Goal: Information Seeking & Learning: Learn about a topic

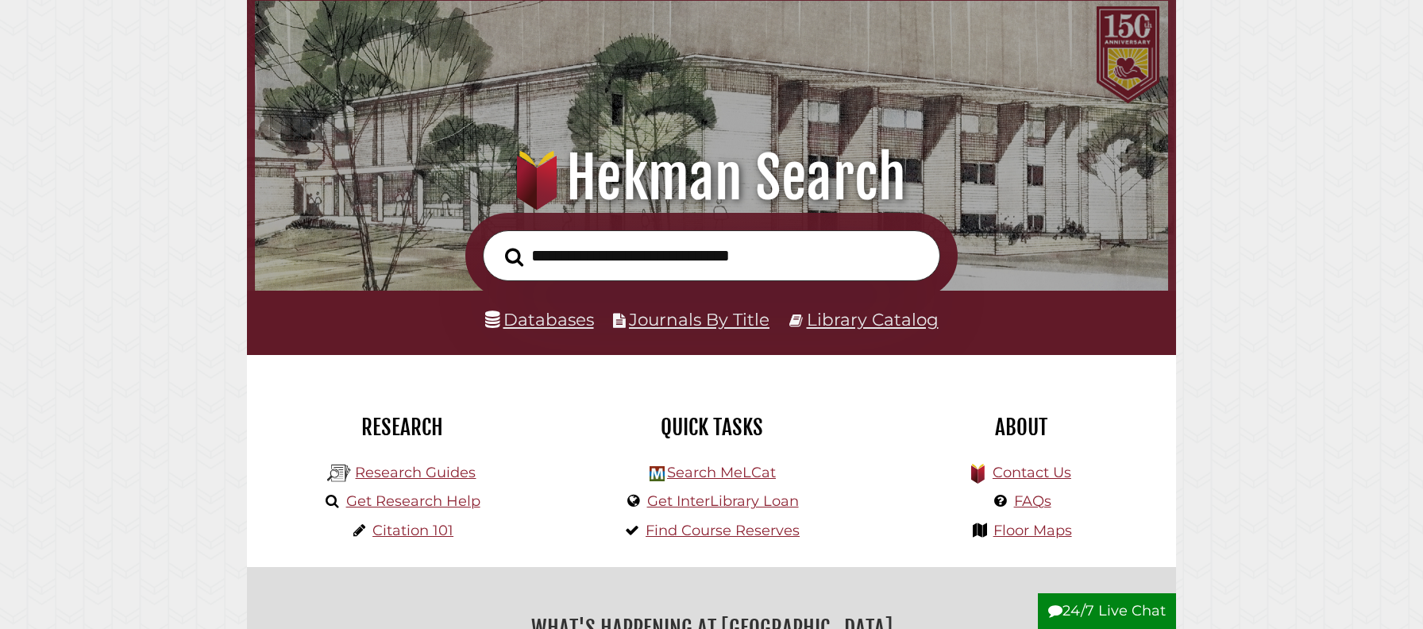
scroll to position [301, 904]
click at [428, 501] on link "Get Research Help" at bounding box center [413, 500] width 134 height 17
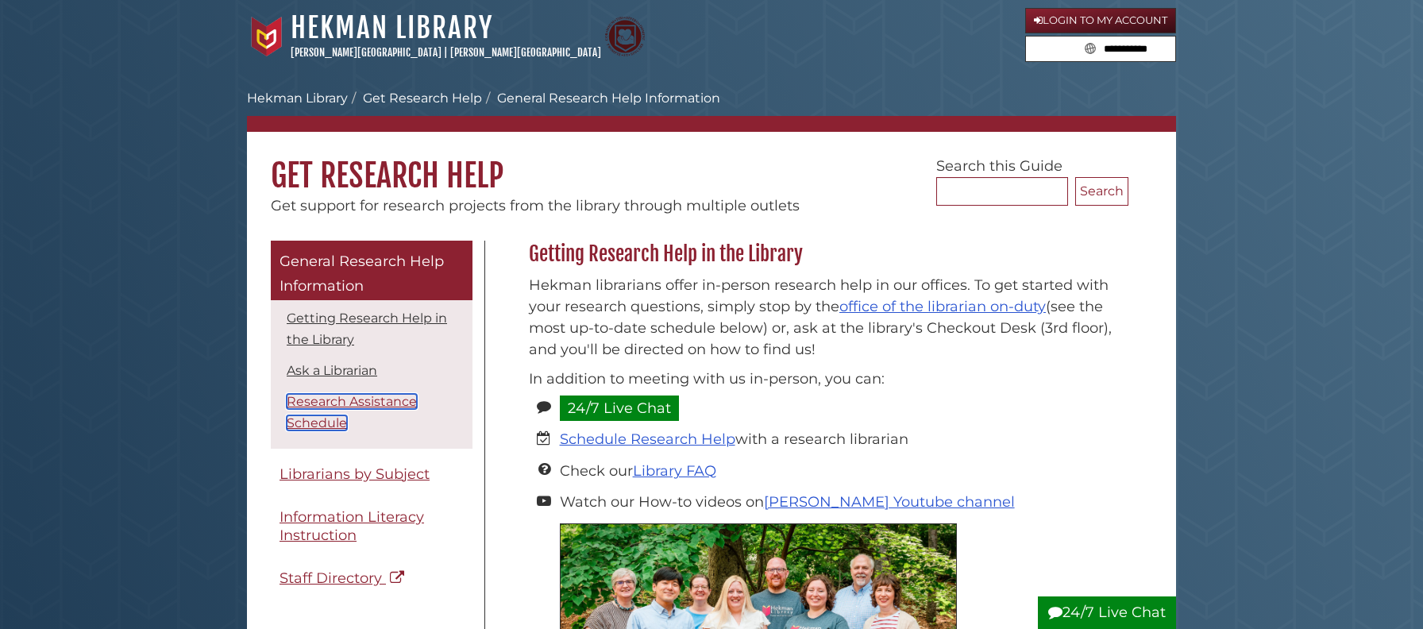
click at [360, 405] on link "Research Assistance Schedule" at bounding box center [352, 412] width 130 height 37
click at [550, 183] on h1 "Get Research Help" at bounding box center [711, 164] width 929 height 64
click at [530, 184] on h1 "Get Research Help" at bounding box center [711, 164] width 929 height 64
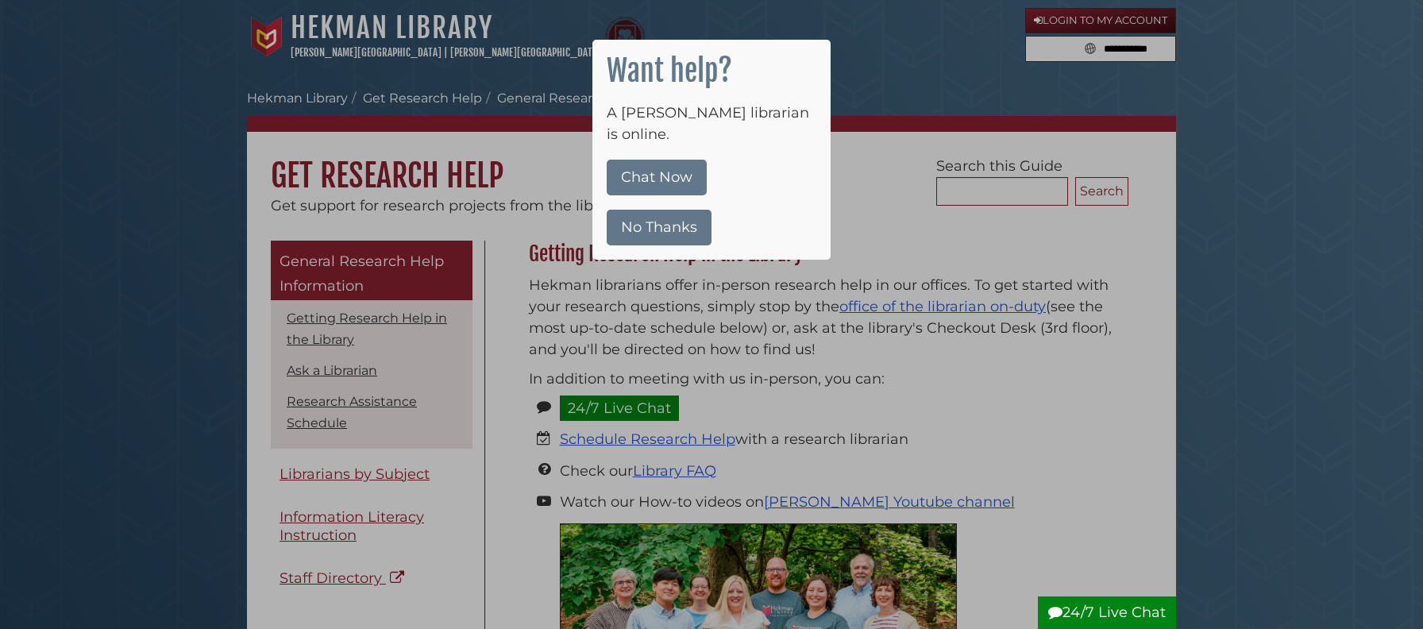
click at [684, 210] on button "No Thanks" at bounding box center [659, 228] width 105 height 36
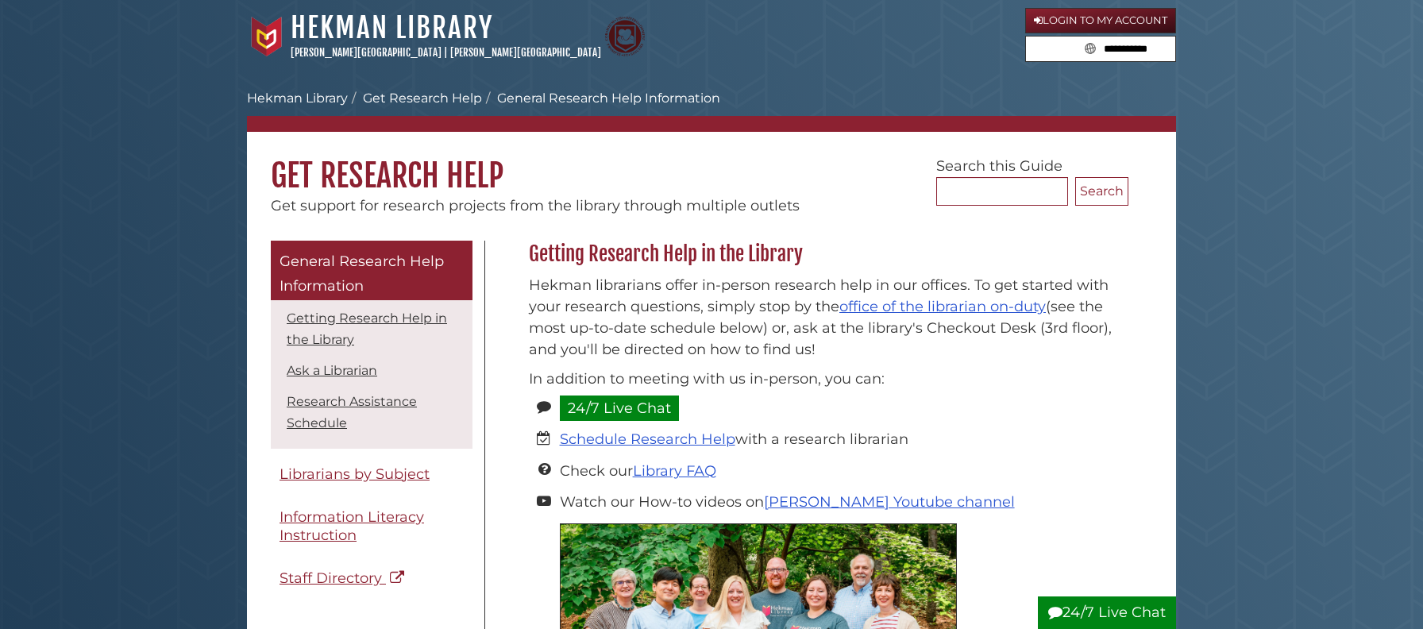
click at [342, 268] on span "General Research Help Information" at bounding box center [361, 273] width 164 height 43
click at [268, 102] on link "Hekman Library" at bounding box center [297, 98] width 101 height 15
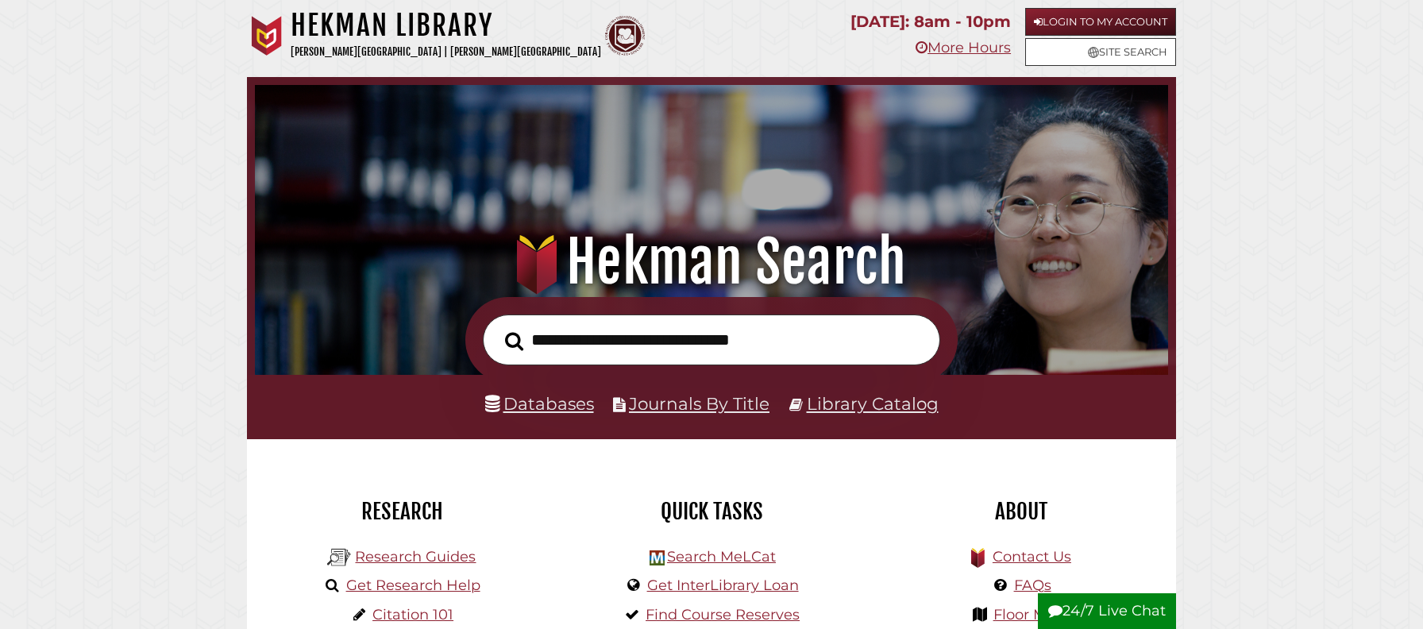
scroll to position [301, 904]
click at [611, 334] on input "text" at bounding box center [711, 340] width 457 height 52
type input "**********"
click at [877, 403] on link "Library Catalog" at bounding box center [873, 403] width 132 height 21
